Goal: Task Accomplishment & Management: Manage account settings

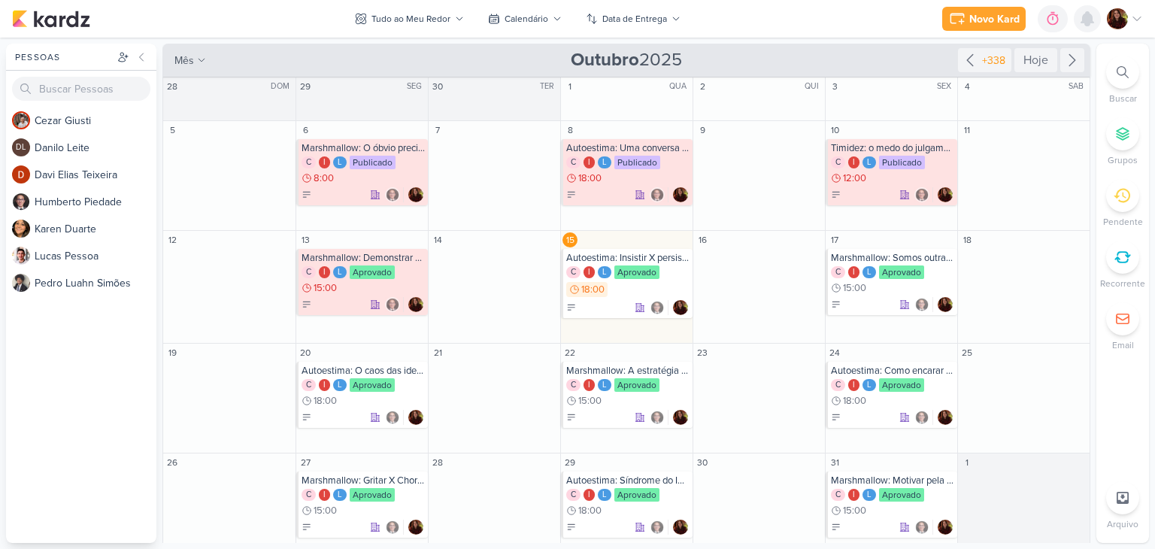
click at [1085, 19] on icon at bounding box center [1087, 19] width 12 height 14
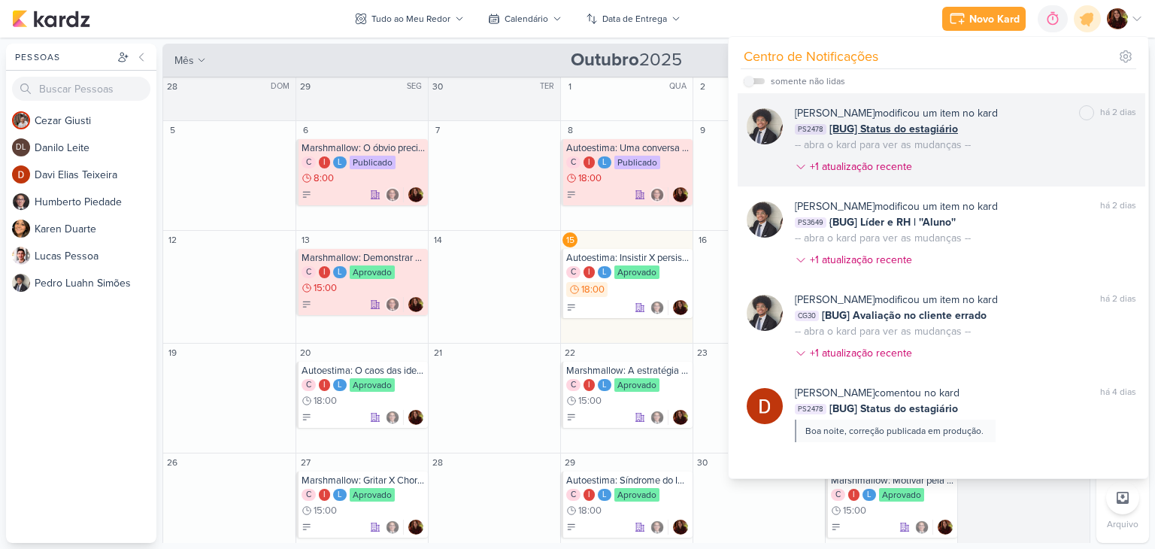
click at [1042, 150] on div "[PERSON_NAME] modificou um item no kard marcar como não lida há 2 dias PS2478 […" at bounding box center [965, 142] width 341 height 75
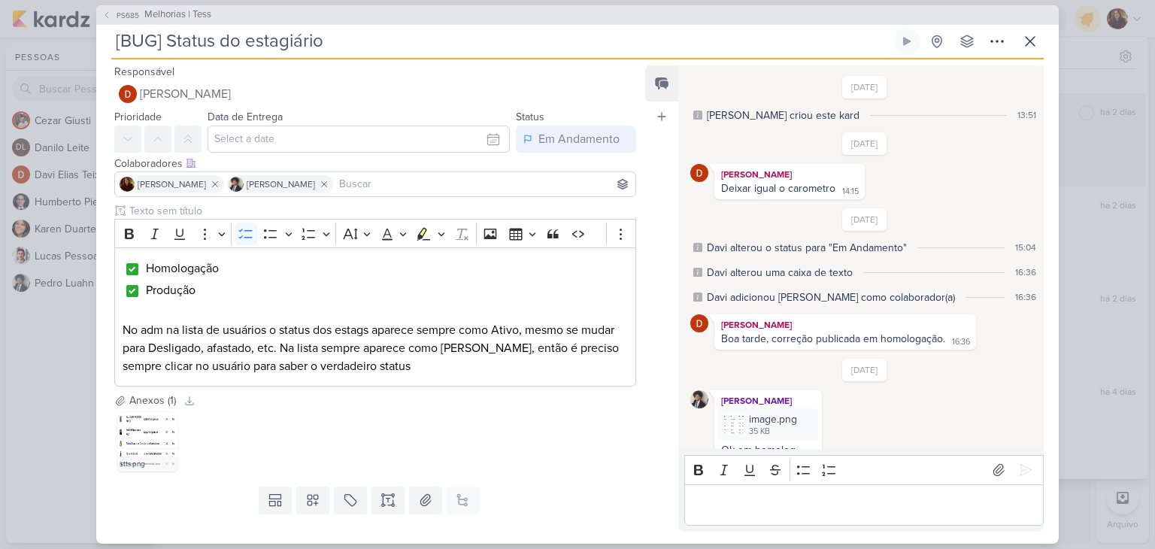
scroll to position [223, 0]
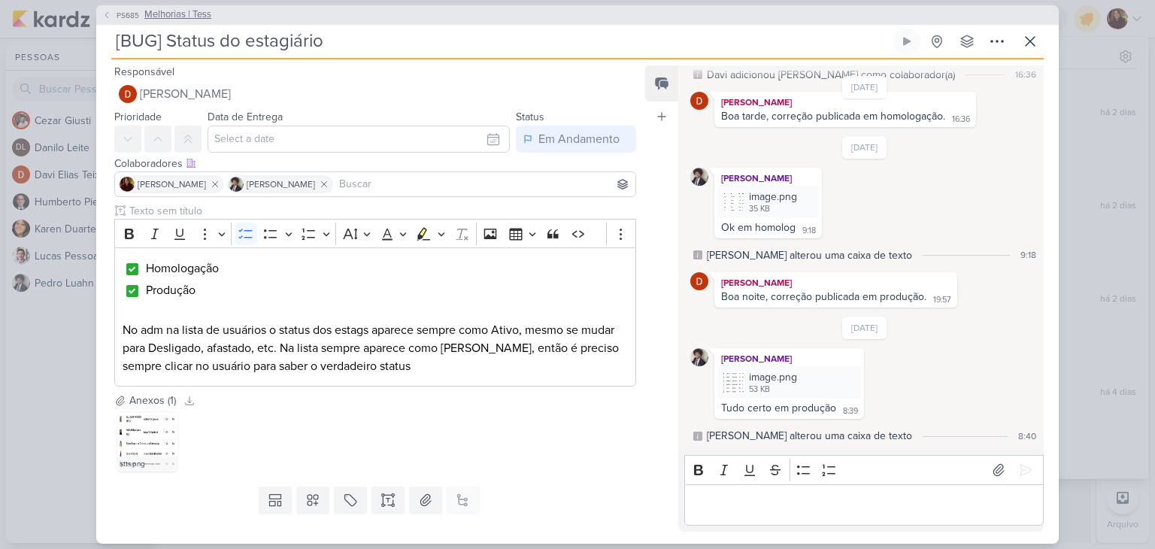
click at [196, 13] on span "Melhorias | Tess" at bounding box center [177, 15] width 67 height 15
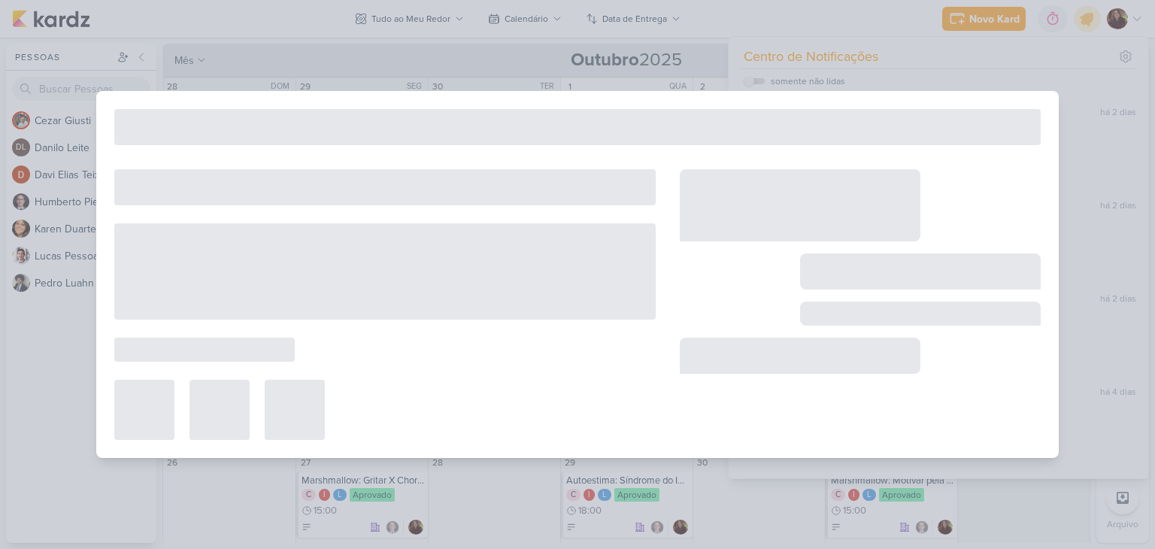
type input "Melhorias | Tess"
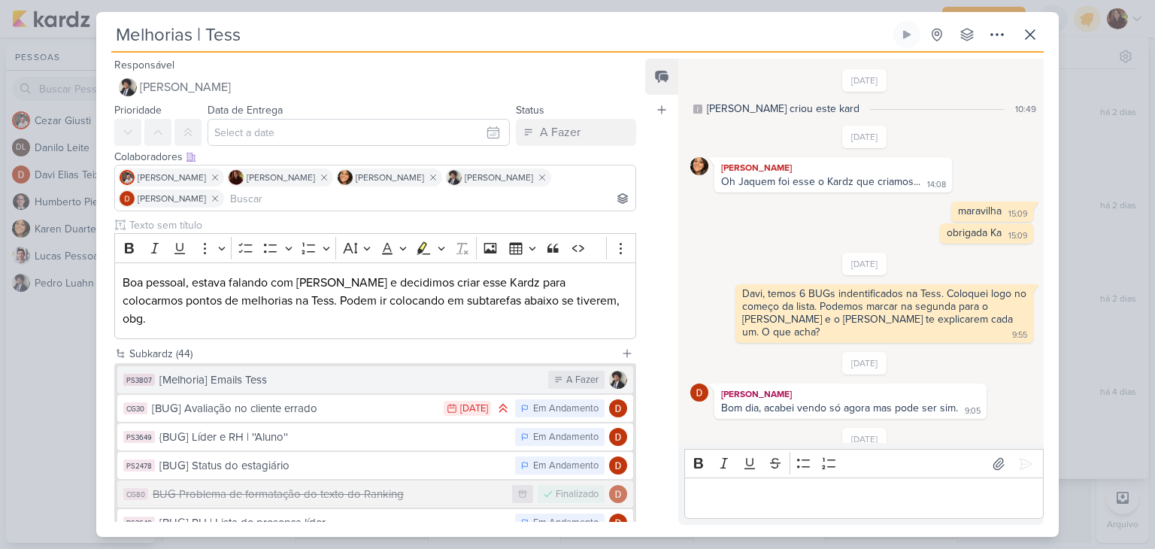
scroll to position [49, 0]
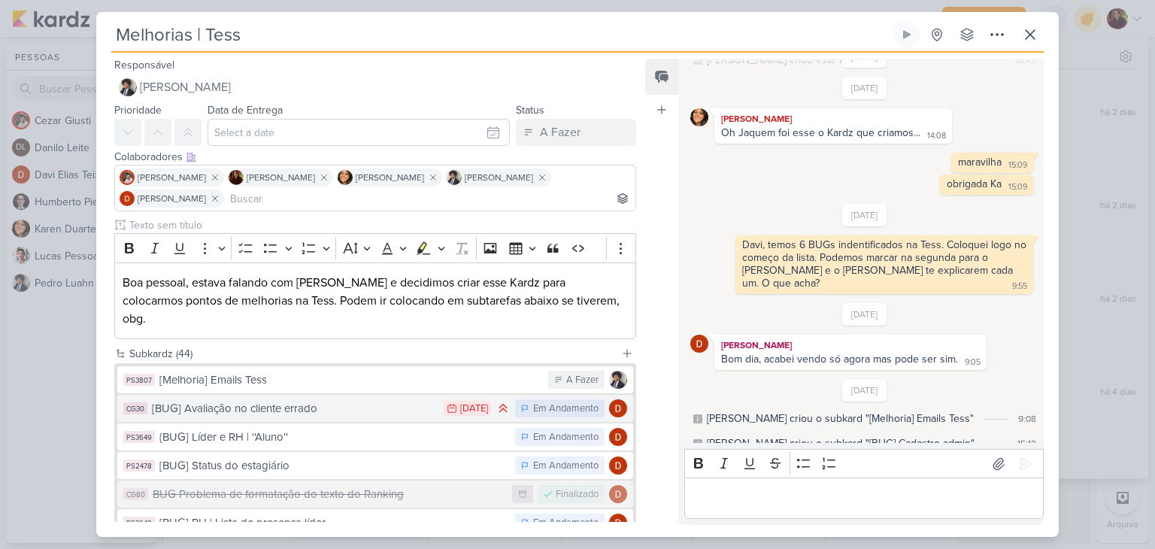
click at [341, 400] on div "[BUG] Avaliação no cliente errado" at bounding box center [294, 408] width 284 height 17
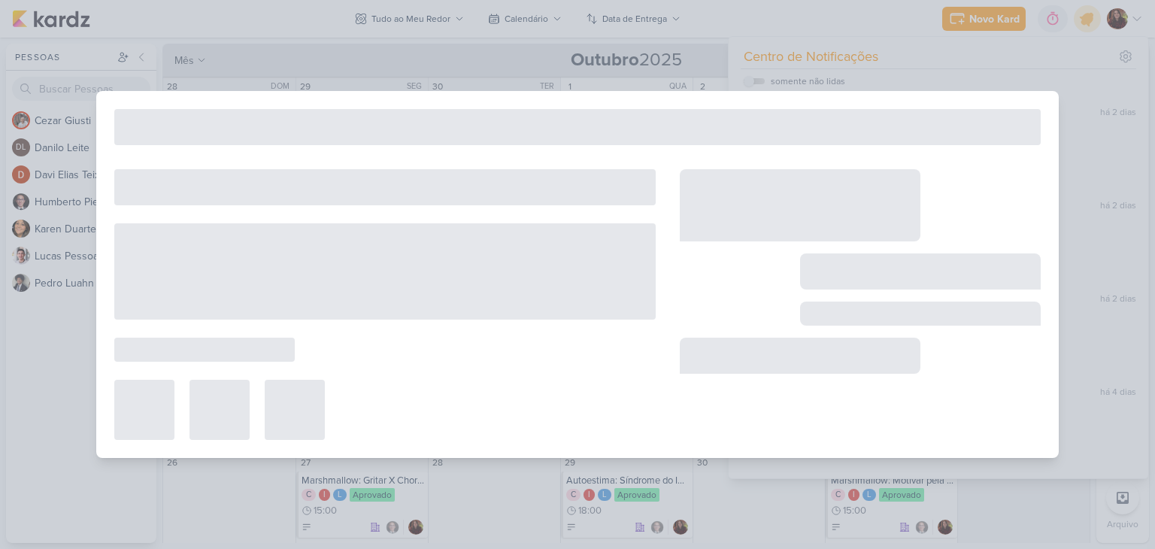
type input "[BUG] Avaliação no cliente errado"
type input "[DATE] 23:59"
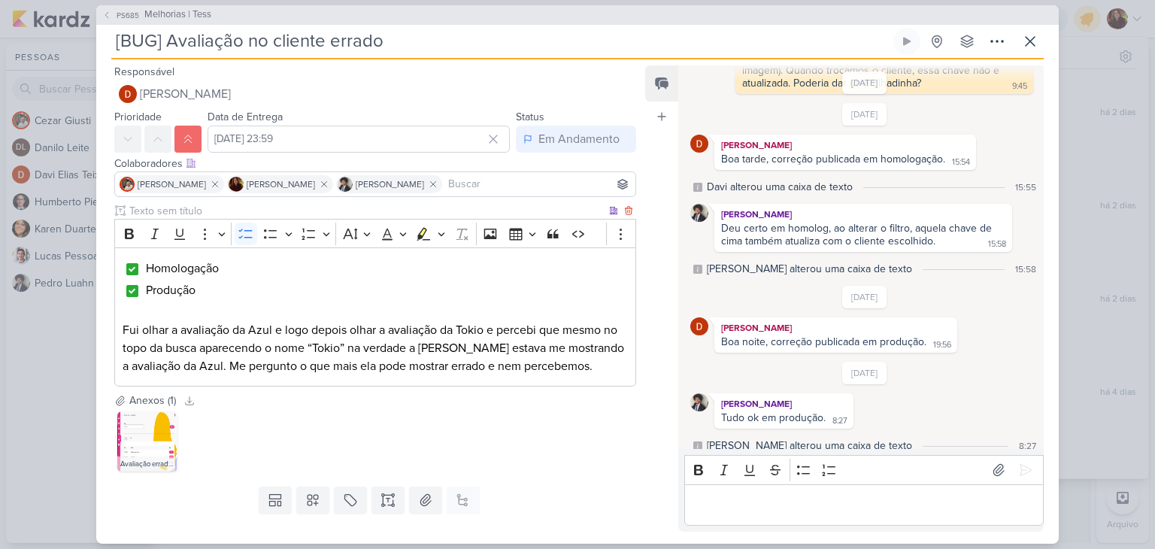
scroll to position [735, 0]
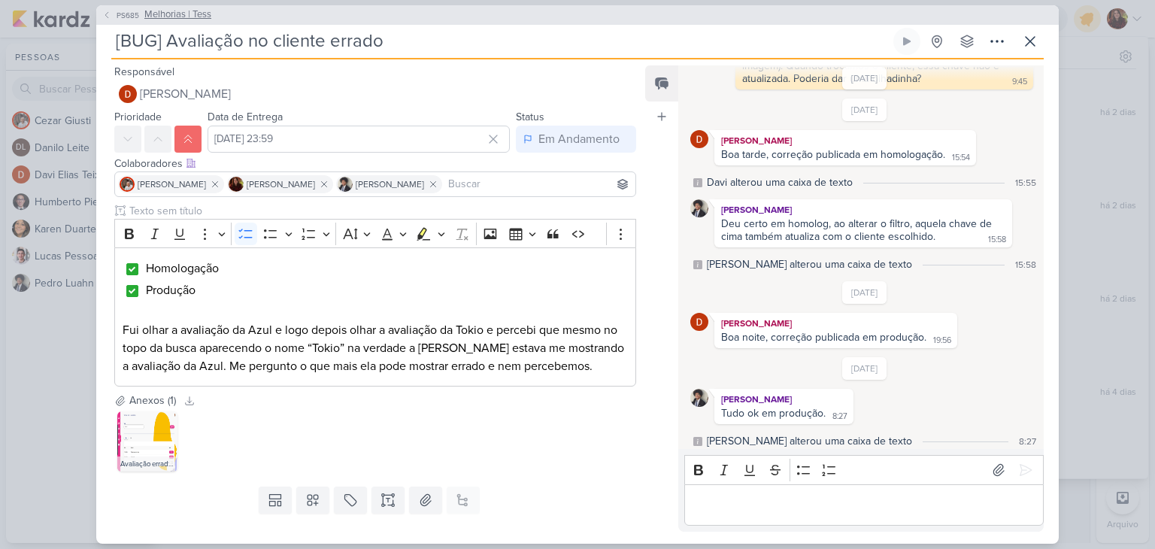
click at [157, 18] on span "Melhorias | Tess" at bounding box center [177, 15] width 67 height 15
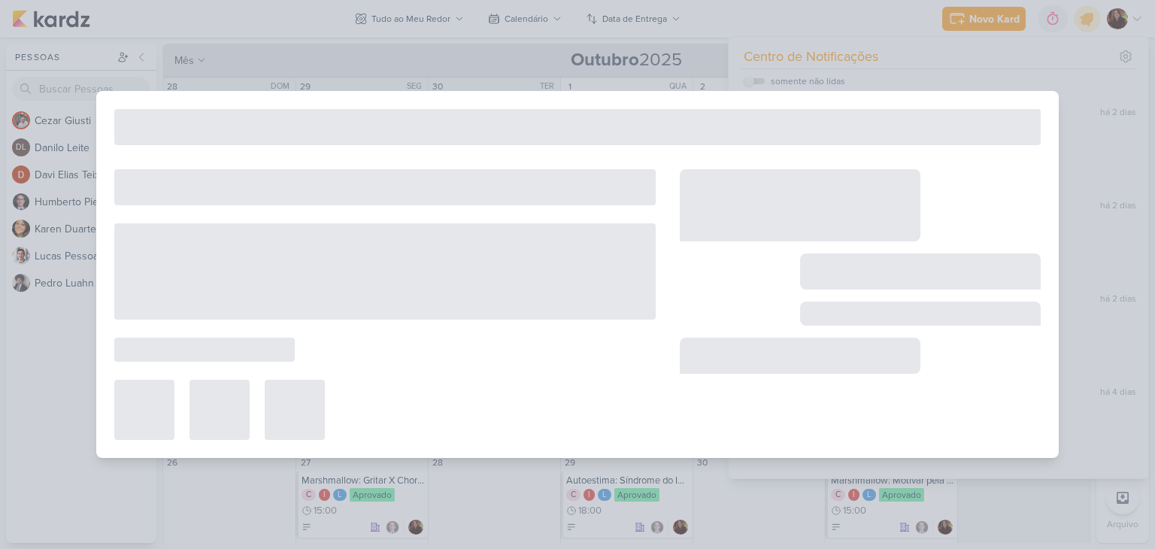
type input "Melhorias | Tess"
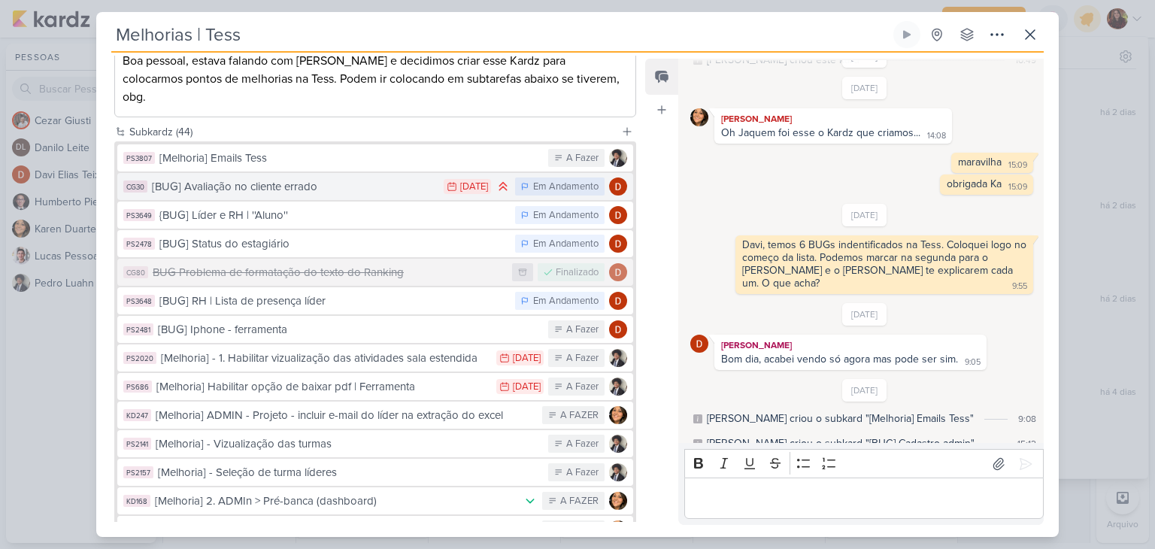
scroll to position [225, 0]
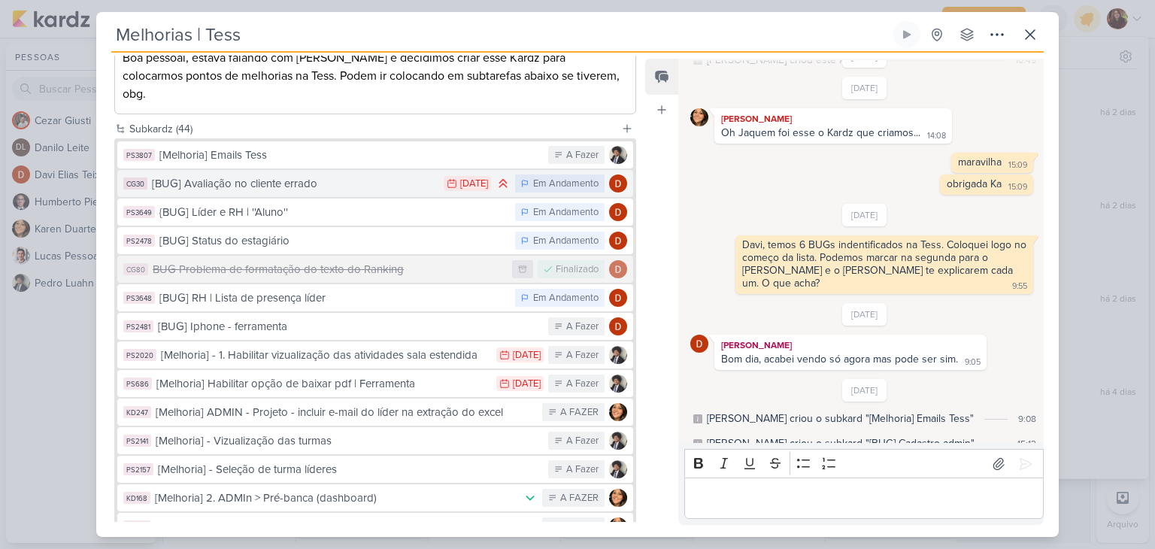
click at [371, 175] on div "[BUG] Avaliação no cliente errado" at bounding box center [294, 183] width 284 height 17
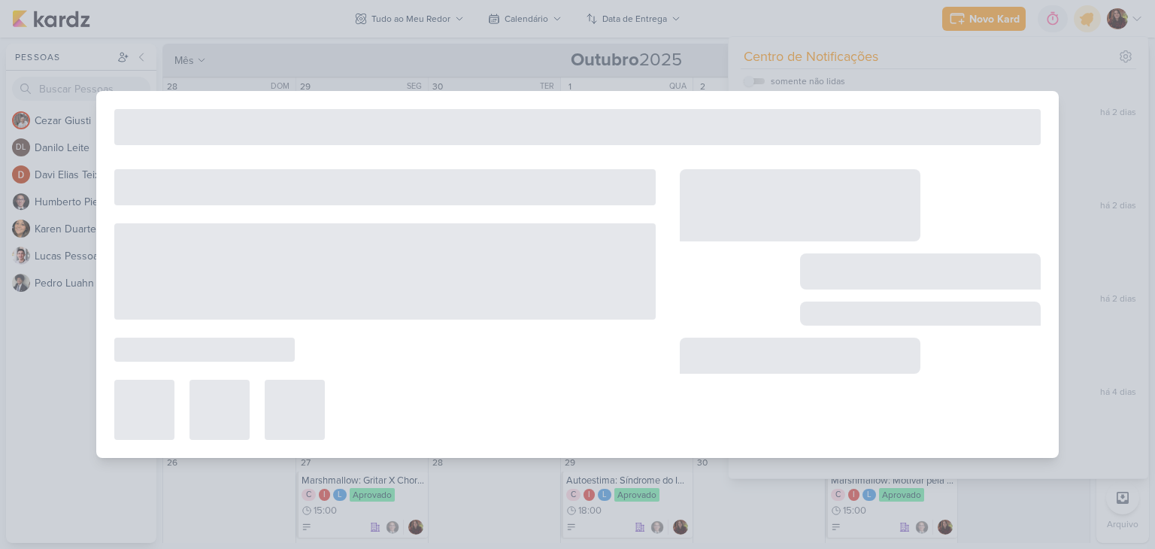
type input "[BUG] Avaliação no cliente errado"
type input "[DATE] 23:59"
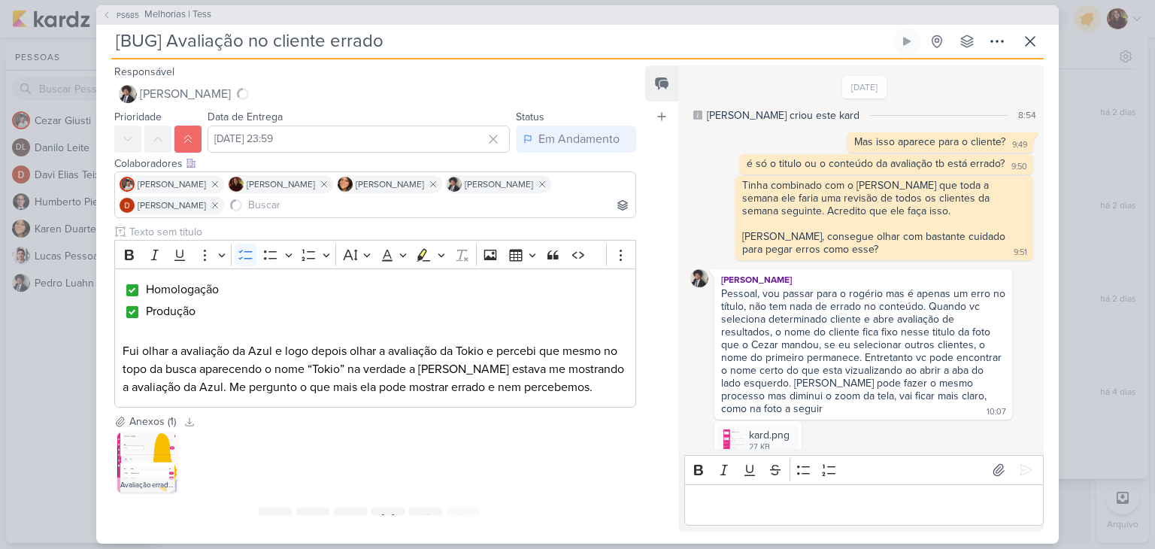
scroll to position [736, 0]
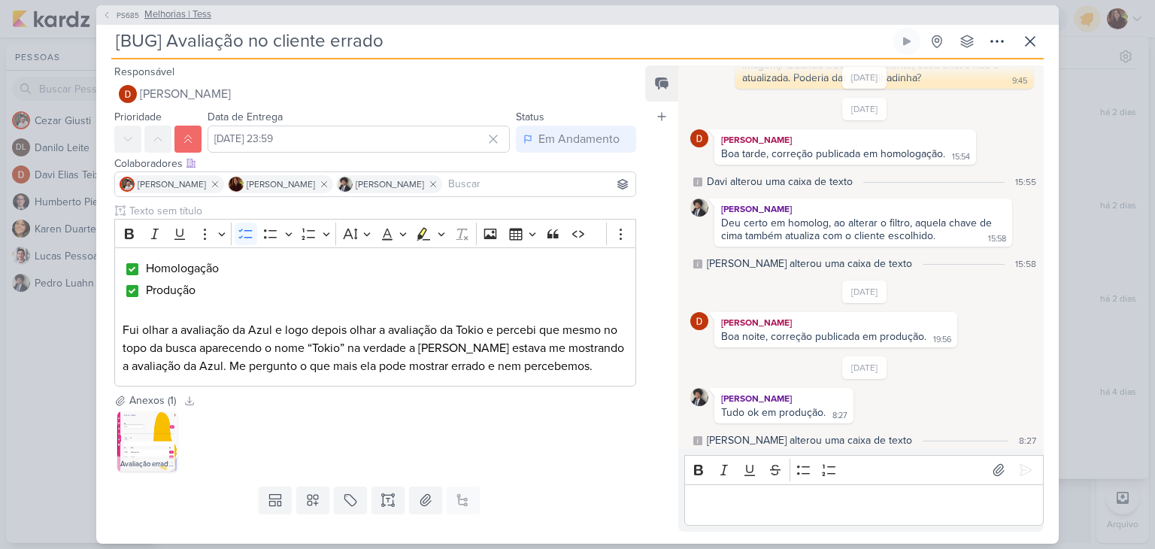
click at [196, 11] on span "Melhorias | Tess" at bounding box center [177, 15] width 67 height 15
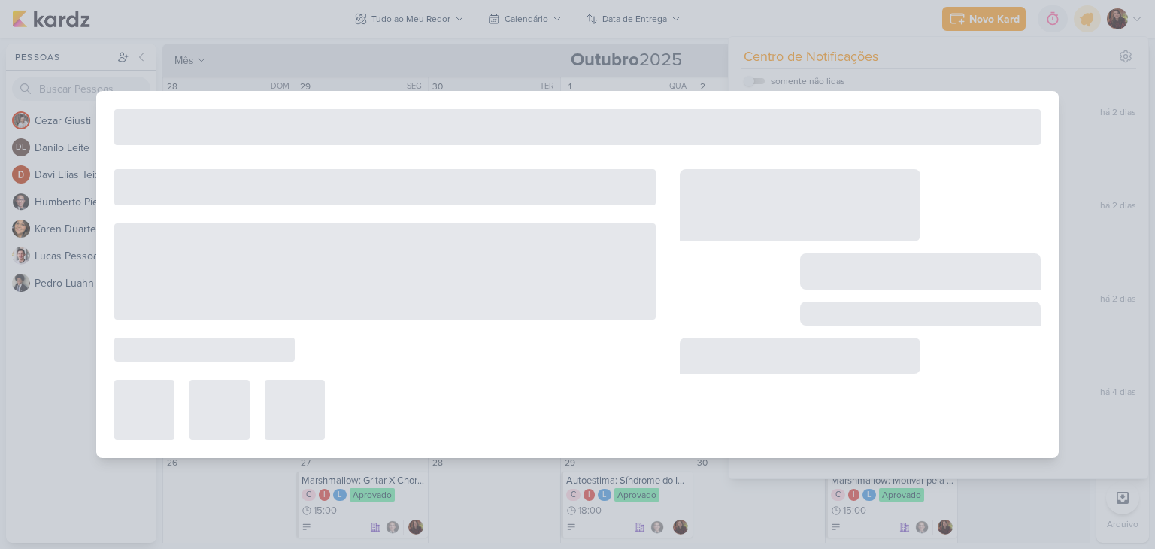
type input "Melhorias | Tess"
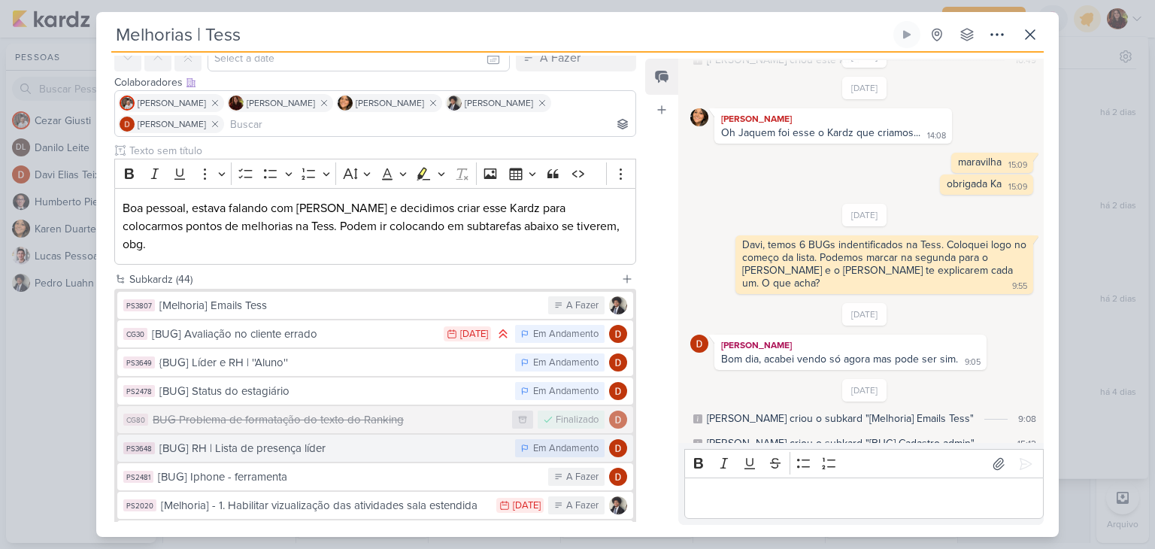
scroll to position [75, 0]
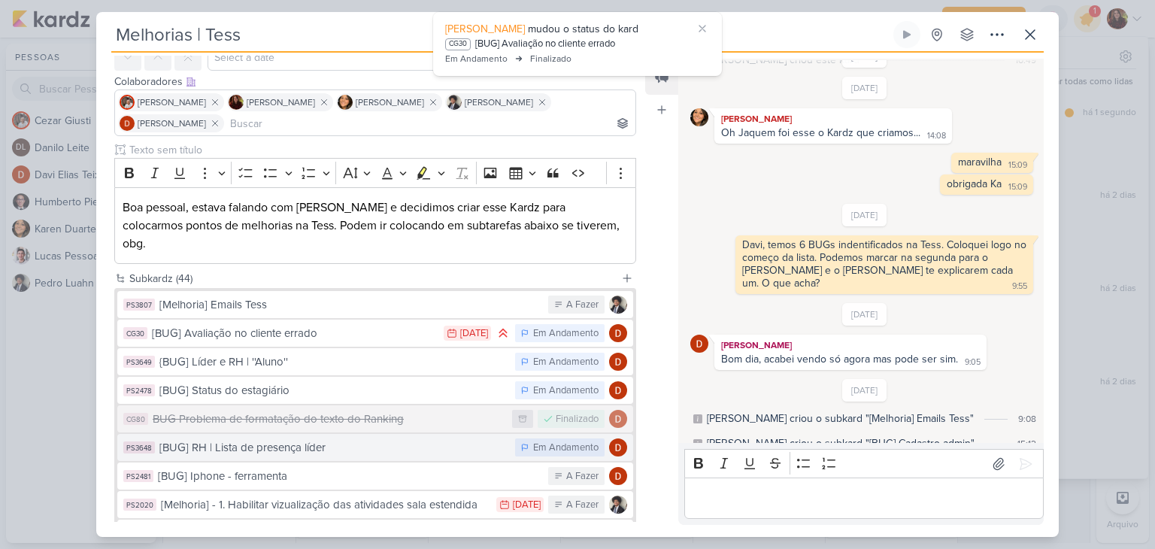
click at [390, 439] on div "[BUG] RH | Lista de presença líder" at bounding box center [333, 447] width 348 height 17
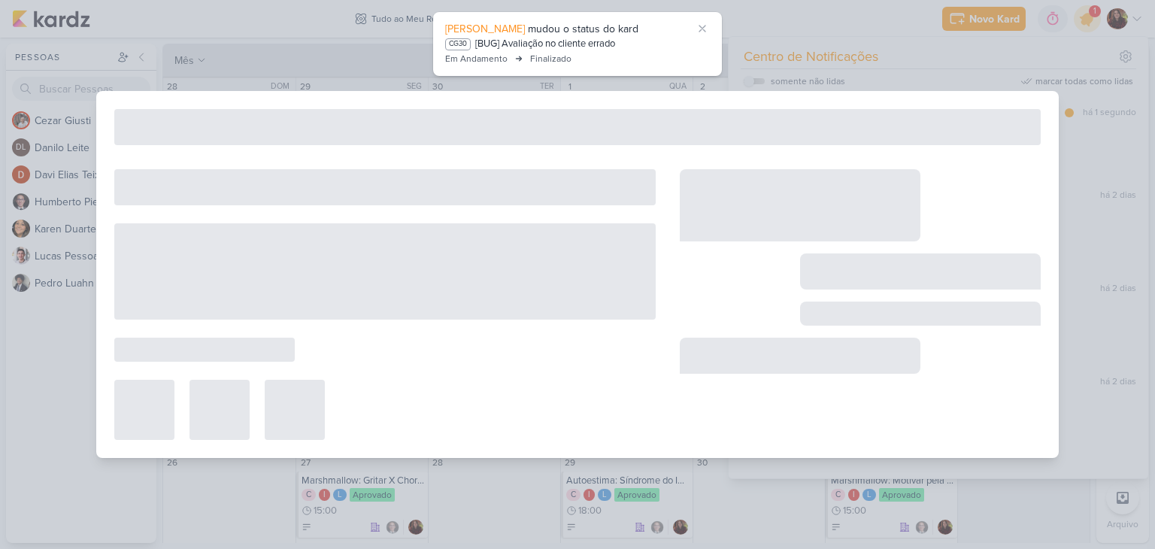
type input "[BUG] RH | Lista de presença líder"
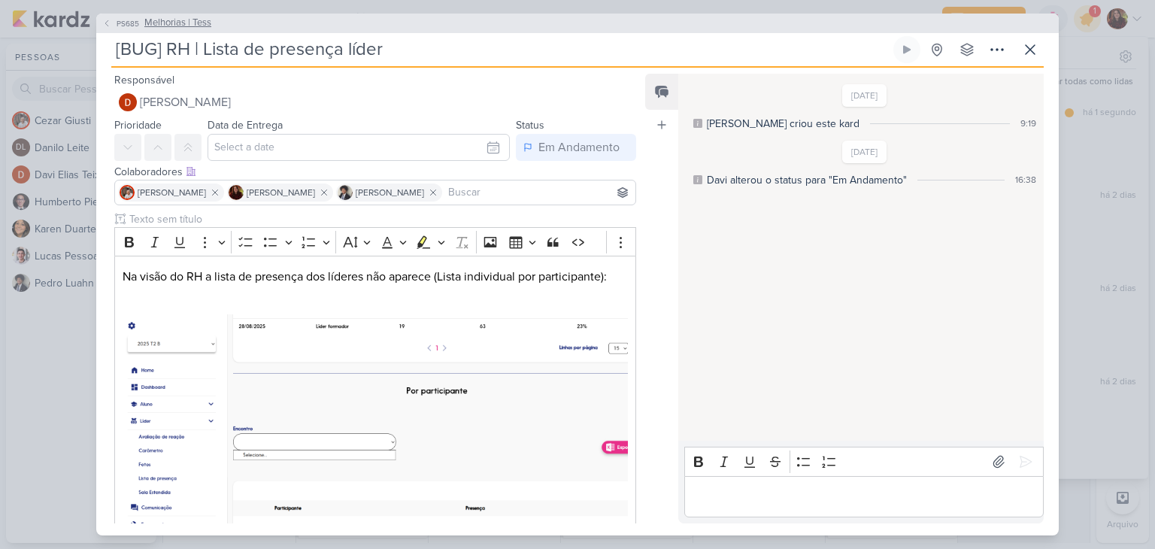
click at [199, 20] on span "Melhorias | Tess" at bounding box center [177, 23] width 67 height 15
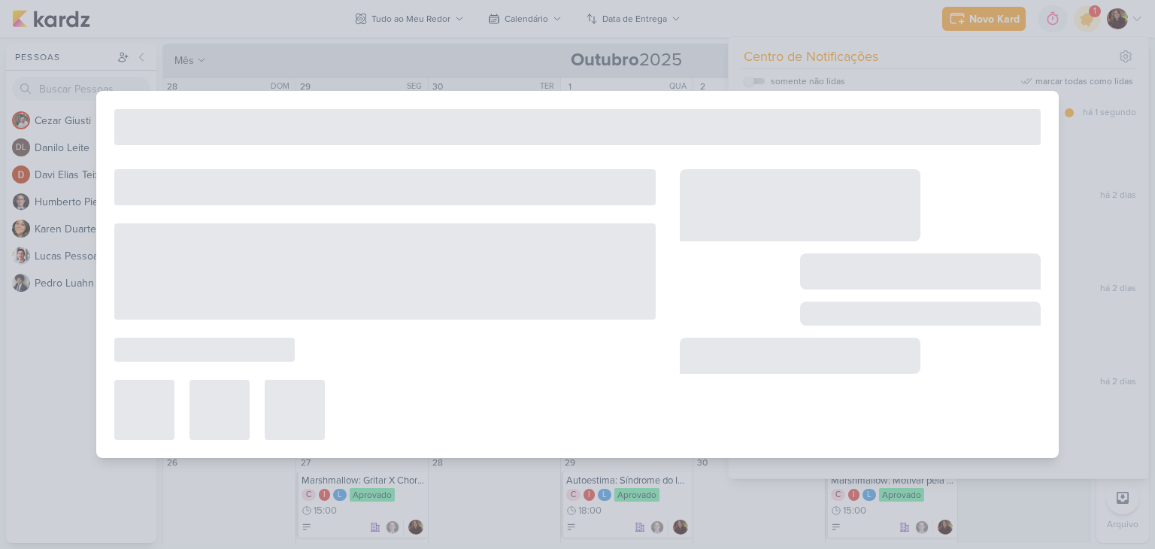
type input "Melhorias | Tess"
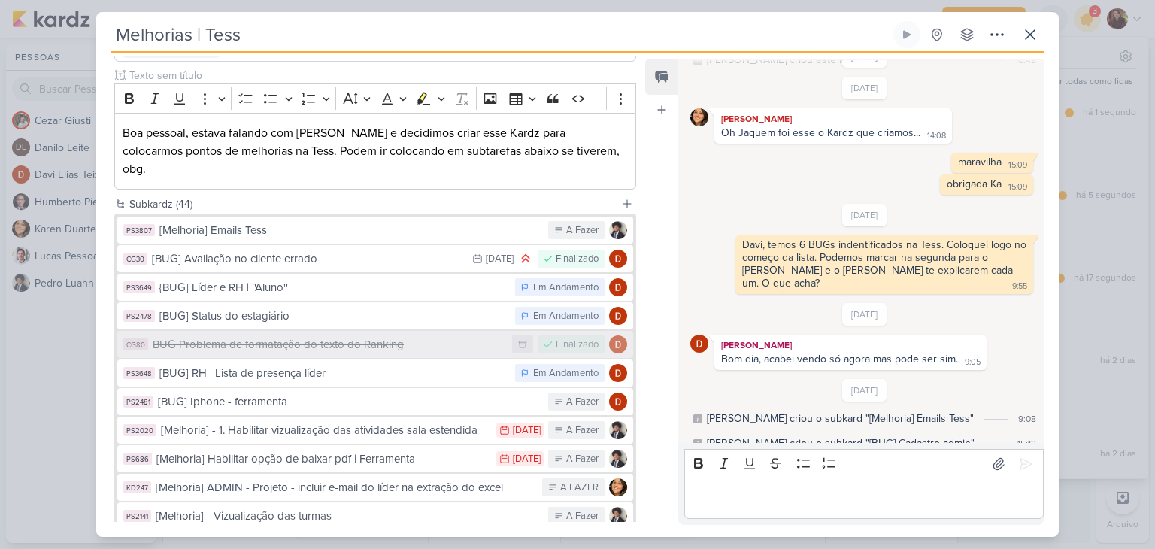
scroll to position [150, 0]
